Goal: Use online tool/utility: Utilize a website feature to perform a specific function

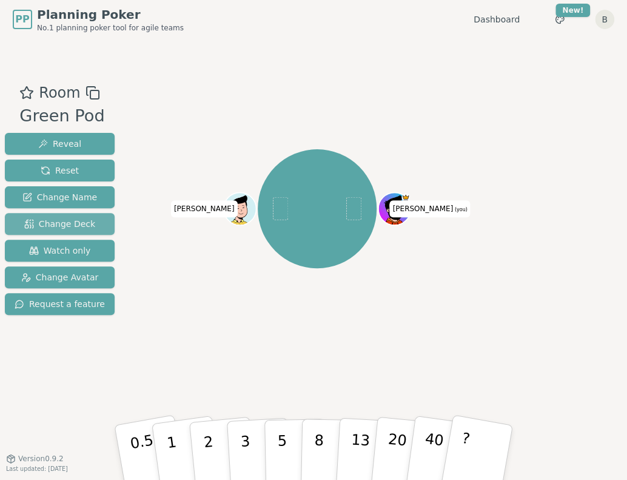
click at [90, 218] on button "Change Deck" at bounding box center [60, 224] width 110 height 22
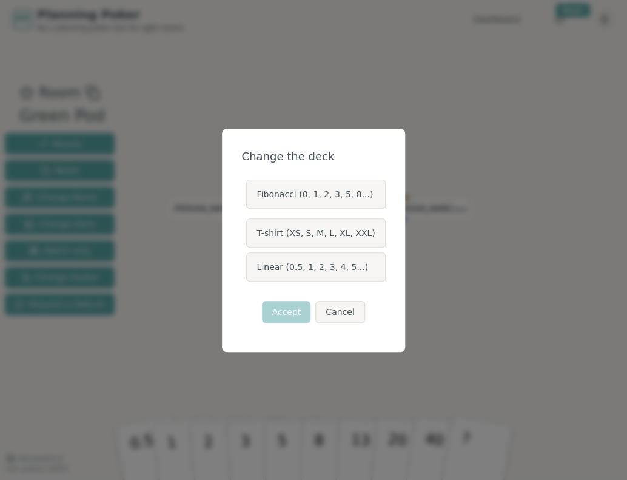
click at [299, 230] on label "T-shirt (XS, S, M, L, XL, XXL)" at bounding box center [315, 232] width 139 height 29
click at [250, 230] on button "T-shirt (XS, S, M, L, XL, XXL)" at bounding box center [246, 233] width 10 height 10
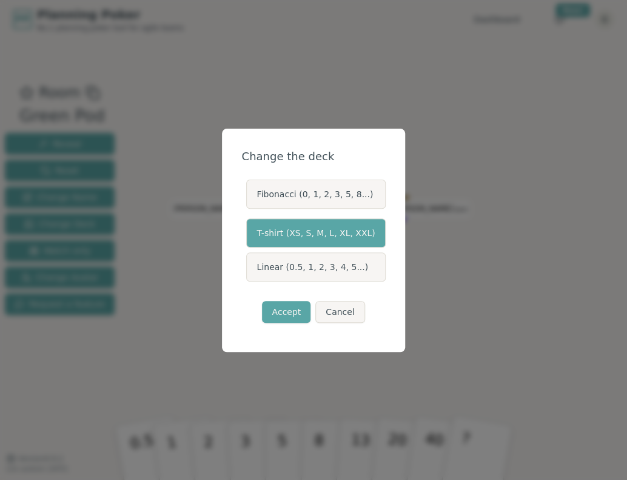
click at [290, 302] on button "Accept" at bounding box center [286, 312] width 48 height 22
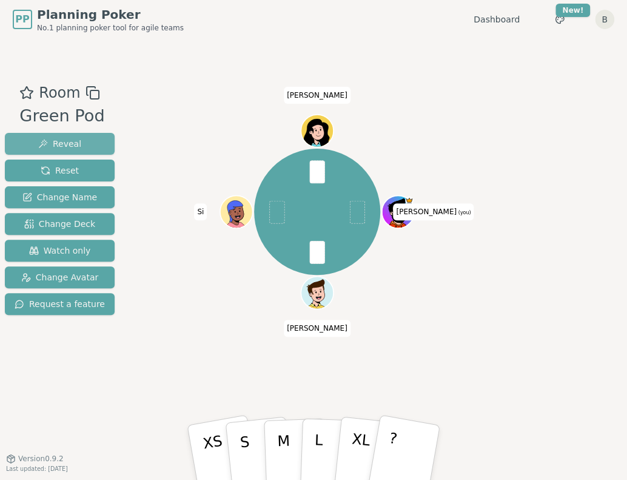
click at [78, 145] on button "Reveal" at bounding box center [60, 144] width 110 height 22
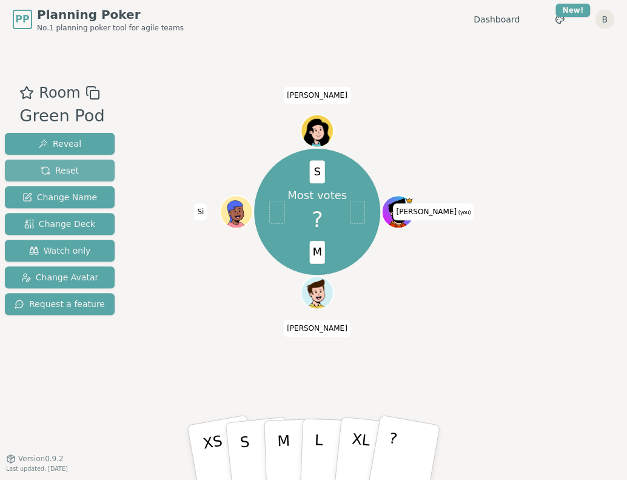
click at [79, 165] on button "Reset" at bounding box center [60, 170] width 110 height 22
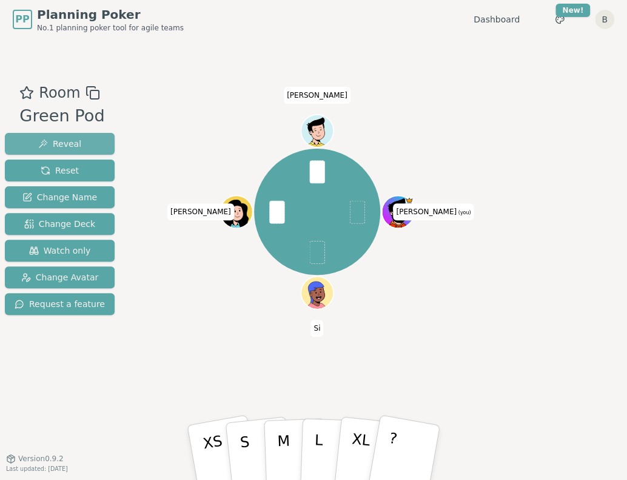
click at [79, 139] on button "Reveal" at bounding box center [60, 144] width 110 height 22
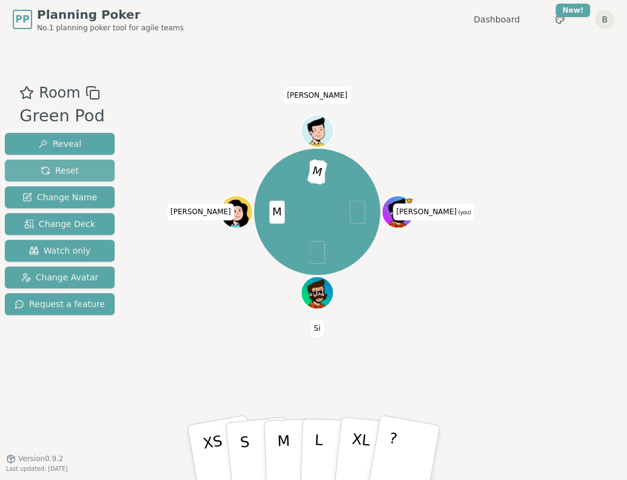
click at [78, 165] on button "Reset" at bounding box center [60, 170] width 110 height 22
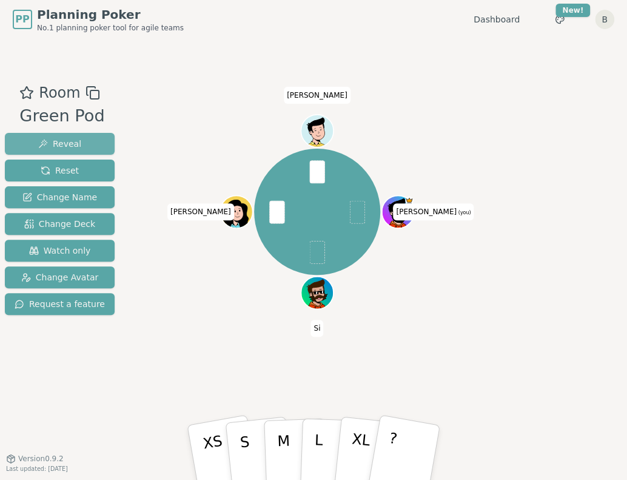
click at [58, 139] on span "Reveal" at bounding box center [59, 144] width 43 height 12
click at [85, 139] on button "Reveal" at bounding box center [60, 144] width 110 height 22
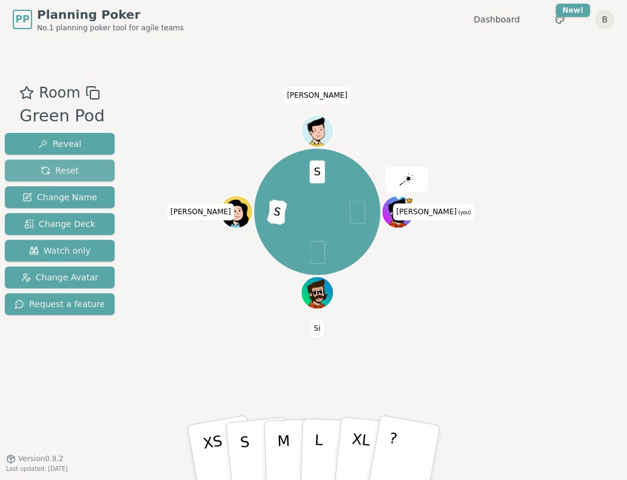
click at [78, 165] on button "Reset" at bounding box center [60, 170] width 110 height 22
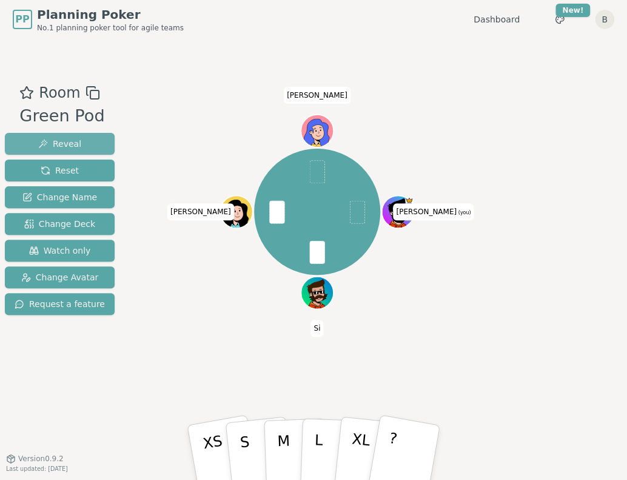
click at [69, 138] on span "Reveal" at bounding box center [59, 144] width 43 height 12
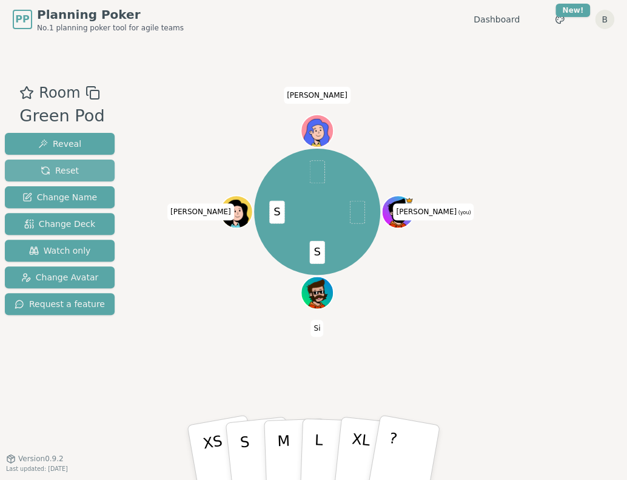
click at [92, 175] on button "Reset" at bounding box center [60, 170] width 110 height 22
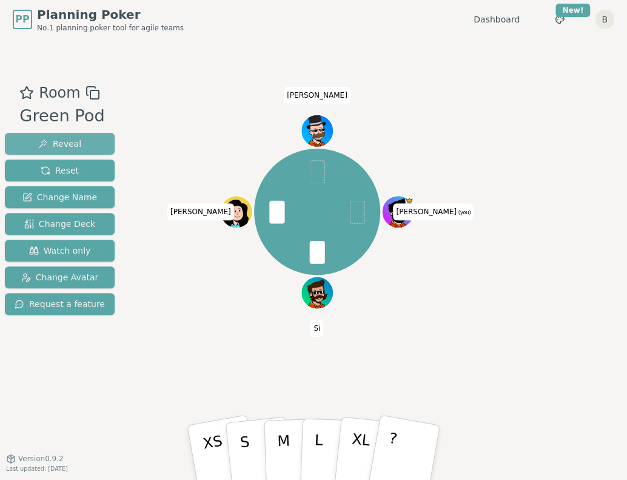
click at [53, 140] on span "Reveal" at bounding box center [59, 144] width 43 height 12
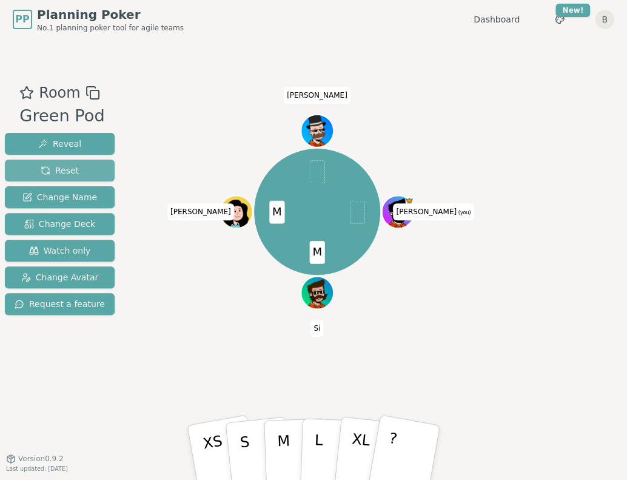
click at [70, 168] on span "Reset" at bounding box center [60, 170] width 38 height 12
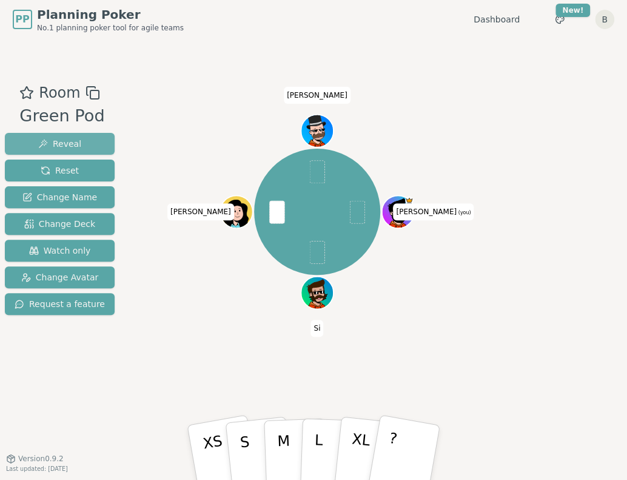
click at [70, 144] on span "Reveal" at bounding box center [59, 144] width 43 height 12
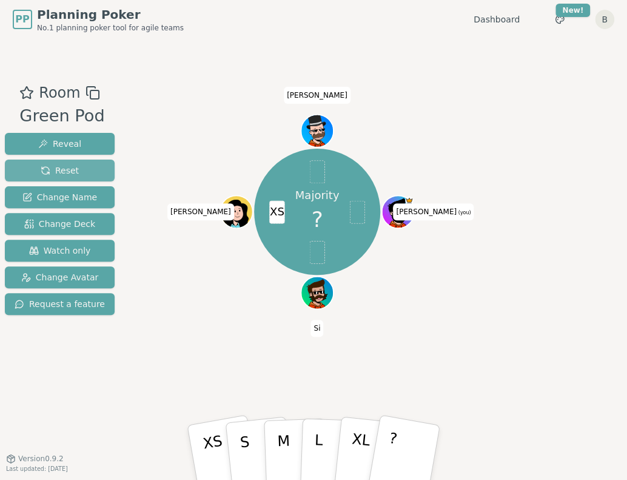
click at [70, 163] on button "Reset" at bounding box center [60, 170] width 110 height 22
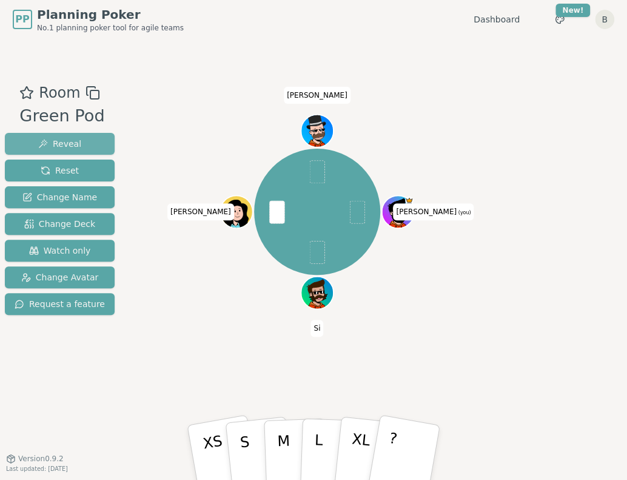
click at [82, 145] on button "Reveal" at bounding box center [60, 144] width 110 height 22
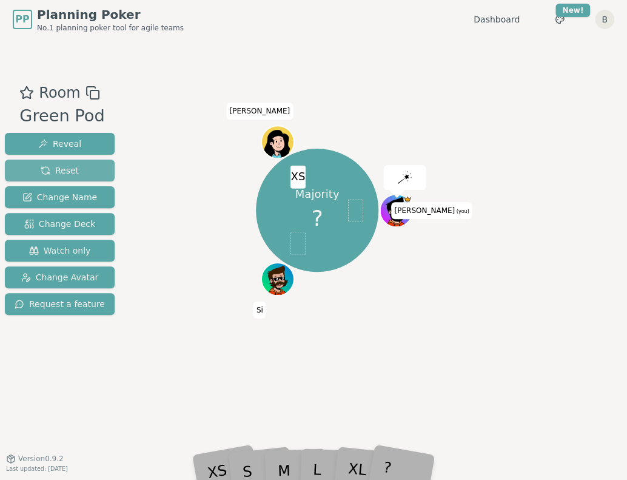
click at [96, 167] on button "Reset" at bounding box center [60, 170] width 110 height 22
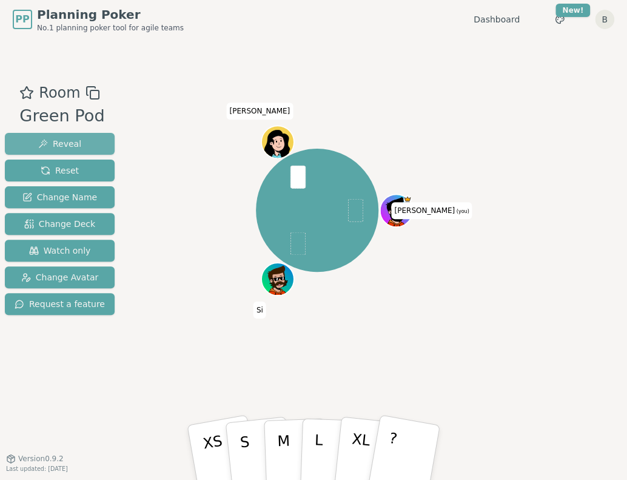
click at [63, 144] on span "Reveal" at bounding box center [59, 144] width 43 height 12
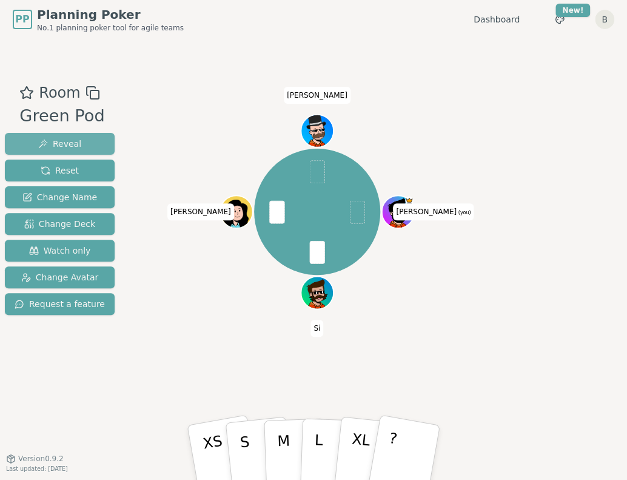
click at [82, 143] on button "Reveal" at bounding box center [60, 144] width 110 height 22
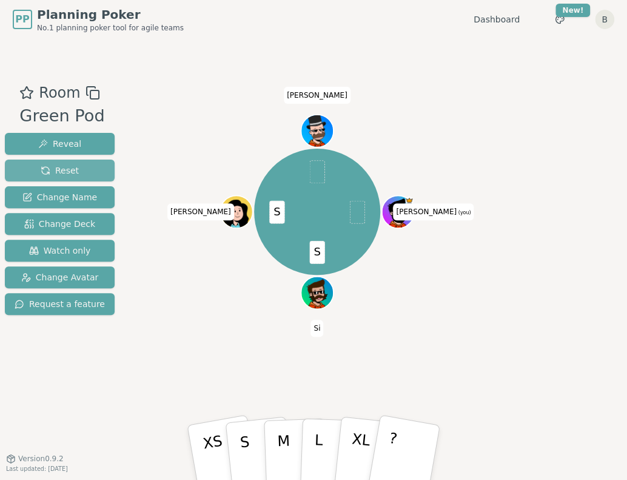
click at [59, 162] on button "Reset" at bounding box center [60, 170] width 110 height 22
